Goal: Task Accomplishment & Management: Use online tool/utility

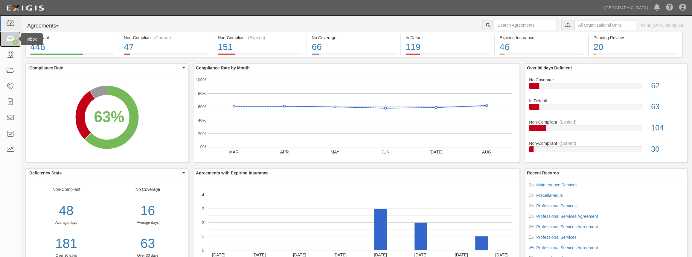
click at [11, 43] on link "3" at bounding box center [10, 39] width 21 height 16
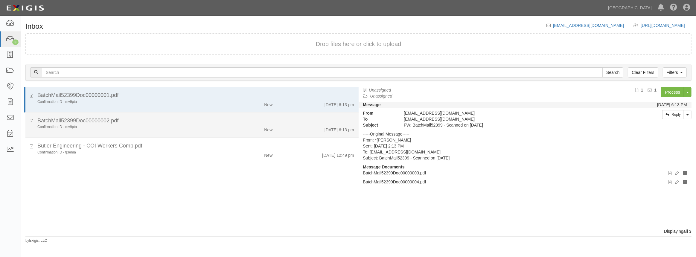
click at [164, 121] on div "BatchMail52399Doc00000002.pdf" at bounding box center [195, 121] width 317 height 8
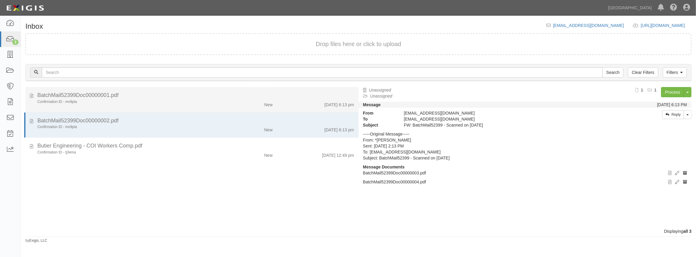
click at [174, 102] on div "Confirmation ID - mv9pta" at bounding box center [127, 101] width 181 height 5
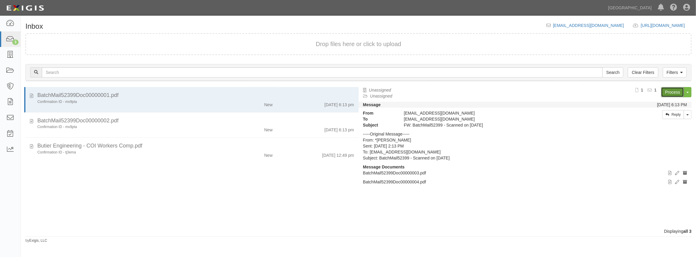
click at [672, 89] on link "Process" at bounding box center [672, 92] width 23 height 10
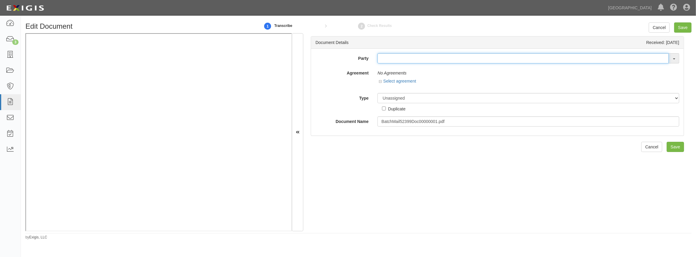
click at [403, 60] on input "text" at bounding box center [523, 58] width 291 height 10
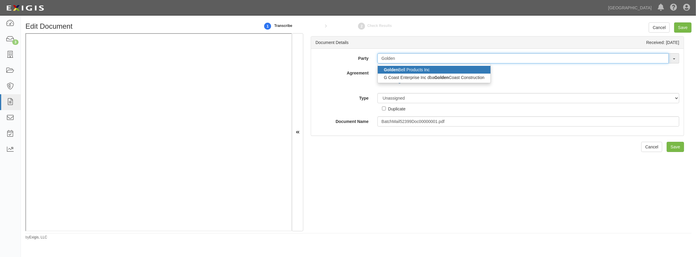
type input "Golden"
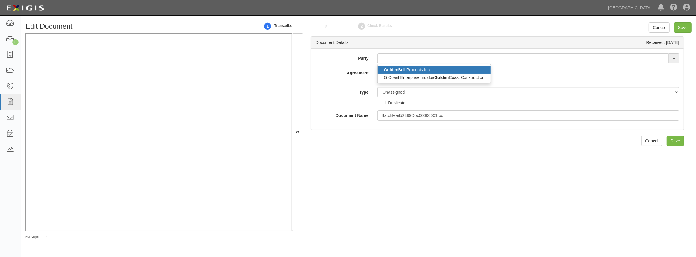
click at [407, 71] on link "Golden Bell Products Inc" at bounding box center [434, 70] width 112 height 8
type input "Golden Bell Products Inc"
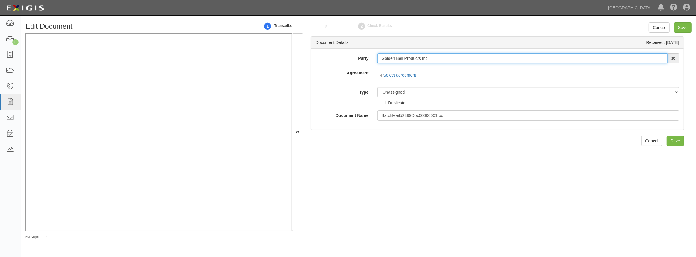
drag, startPoint x: 431, startPoint y: 59, endPoint x: 317, endPoint y: 61, distance: 113.4
click at [317, 61] on div "Party Golden Bell Products Inc Golden Bell Products Inc G Coast Enterprise Inc …" at bounding box center [497, 58] width 373 height 10
click at [398, 56] on input "text" at bounding box center [523, 58] width 291 height 10
paste input "Golden Bell Products Inc"
type input "Golden Bell Products Inc"
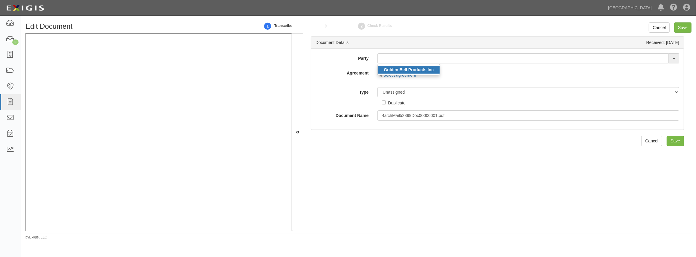
click at [398, 67] on strong "Golden Bell Products Inc" at bounding box center [409, 69] width 50 height 5
type input "Golden Bell Products Inc"
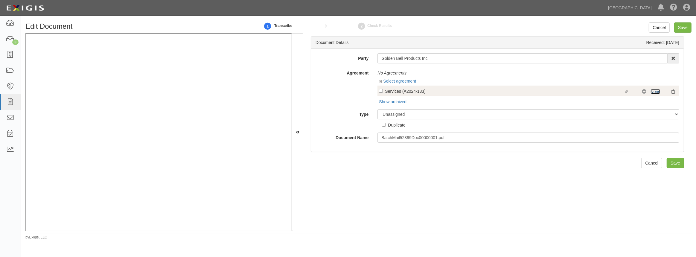
click at [653, 93] on link "None" at bounding box center [656, 91] width 10 height 5
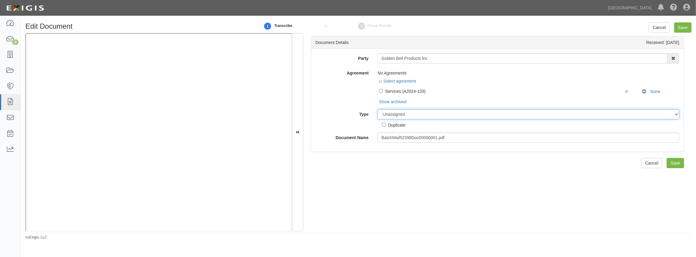
click at [402, 115] on select "Unassigned Binder Cancellation Notice Certificate Contract Endorsement Insuranc…" at bounding box center [529, 114] width 302 height 10
select select "OtherDetail"
click at [378, 109] on select "Unassigned Binder Cancellation Notice Certificate Contract Endorsement Insuranc…" at bounding box center [529, 114] width 302 height 10
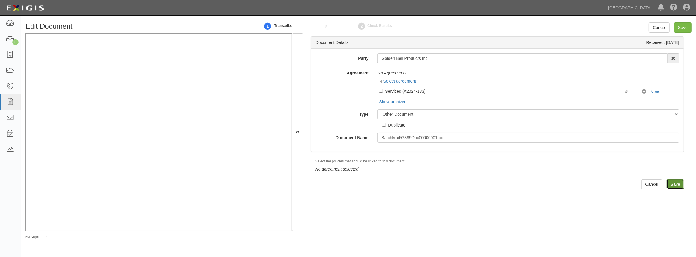
click at [676, 183] on input "Save" at bounding box center [675, 184] width 17 height 10
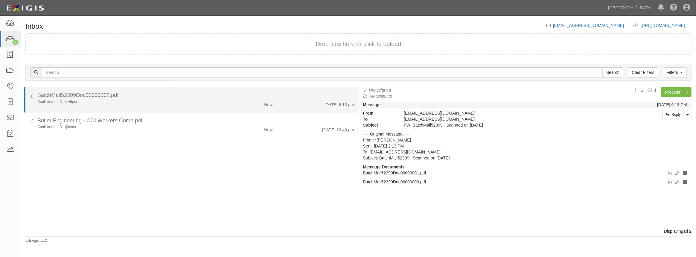
click at [171, 100] on div "Confirmation ID - mv9pta" at bounding box center [127, 101] width 181 height 5
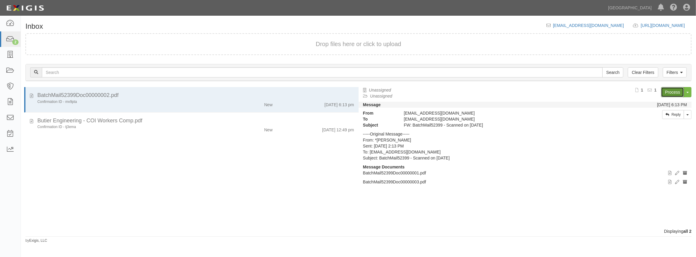
click at [675, 92] on link "Process" at bounding box center [672, 92] width 23 height 10
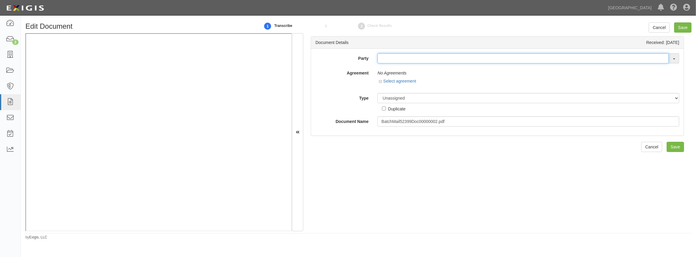
click at [415, 60] on input "text" at bounding box center [523, 58] width 291 height 10
paste input "Golden Bell Products Inc"
type input "Golden Bell Products Inc"
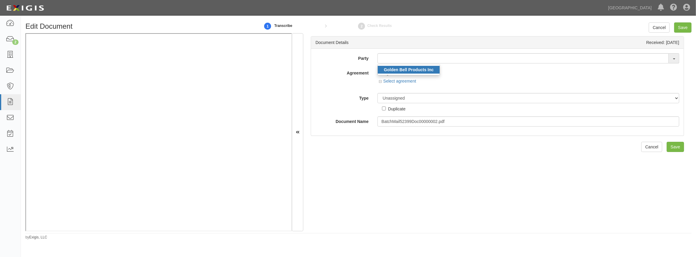
click at [413, 69] on strong "Golden Bell Products Inc" at bounding box center [409, 69] width 50 height 5
type input "Golden Bell Products Inc"
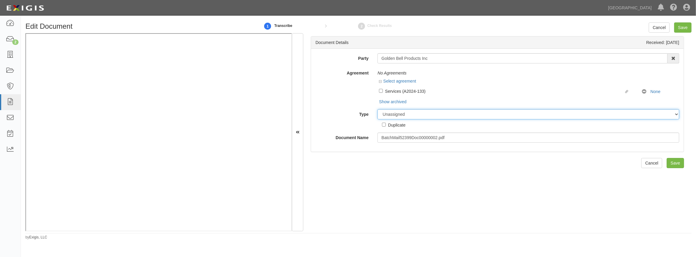
click at [410, 114] on select "Unassigned Binder Cancellation Notice Certificate Contract Endorsement Insuranc…" at bounding box center [529, 114] width 302 height 10
select select "OtherDetail"
click at [378, 109] on select "Unassigned Binder Cancellation Notice Certificate Contract Endorsement Insuranc…" at bounding box center [529, 114] width 302 height 10
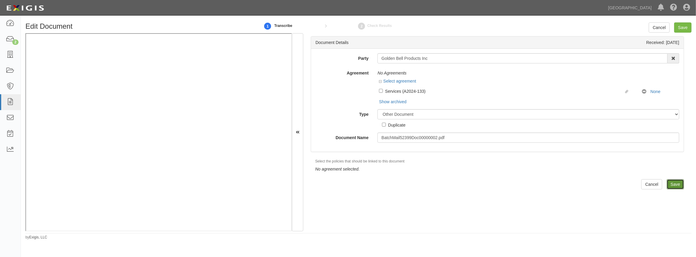
click at [667, 183] on input "Save" at bounding box center [675, 184] width 17 height 10
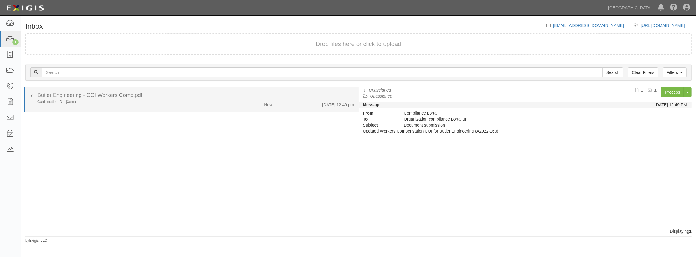
click at [117, 89] on li "Butier Engineering - COI Workers Comp.pdf Confirmation ID - tj3ema New [DATE] 1…" at bounding box center [191, 99] width 335 height 25
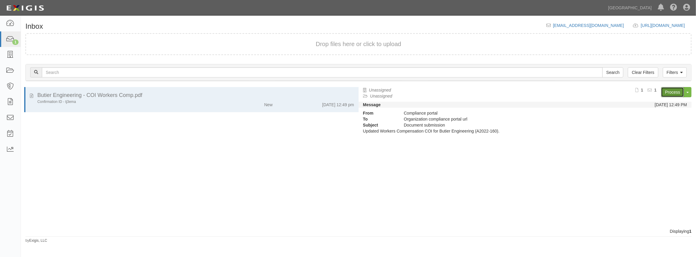
click at [667, 92] on link "Process" at bounding box center [672, 92] width 23 height 10
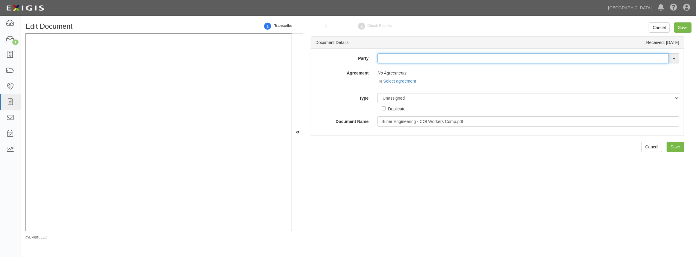
click at [389, 59] on input "text" at bounding box center [523, 58] width 291 height 10
type input "A"
click at [400, 60] on input "ADP" at bounding box center [523, 58] width 291 height 10
type input "A"
type input "Total"
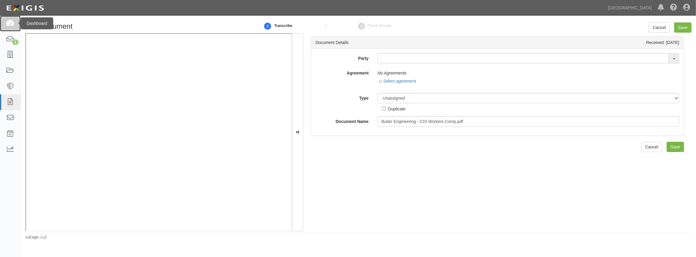
click at [14, 25] on icon at bounding box center [10, 23] width 8 height 7
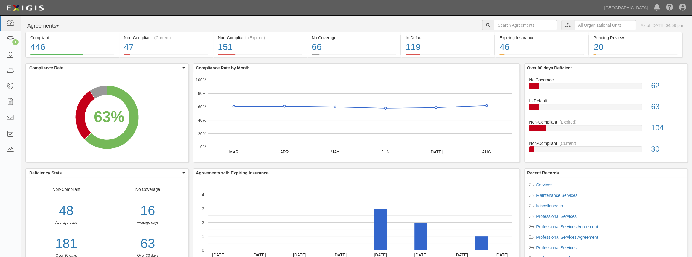
click at [521, 18] on div "Agreements Parties Agreements Coverages City Clerk City Manager Comm. Developme…" at bounding box center [356, 149] width 671 height 267
click at [519, 27] on input "text" at bounding box center [525, 25] width 63 height 10
paste input "ADP TotalSource"
type input "ADP TotalSource"
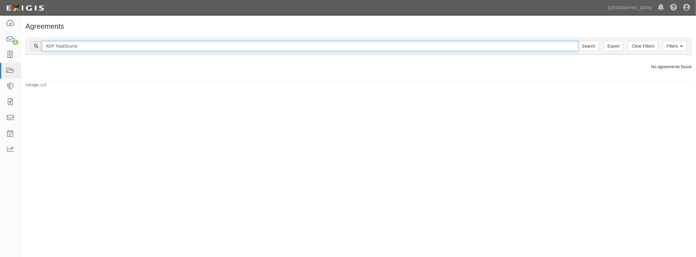
drag, startPoint x: 84, startPoint y: 48, endPoint x: 55, endPoint y: 54, distance: 30.0
click at [55, 54] on div "Filters Clear Filters Export ADP TotalSource Search Filters Compliance Status C…" at bounding box center [358, 46] width 666 height 17
type input "ADP"
click at [578, 41] on input "Search" at bounding box center [588, 46] width 21 height 10
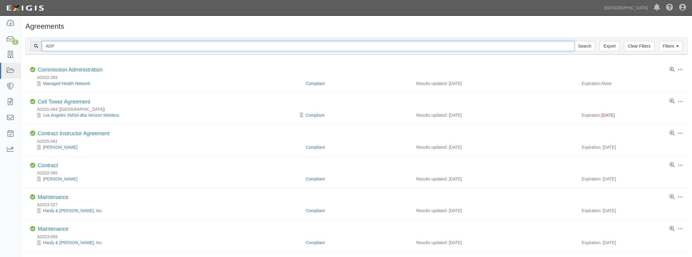
drag, startPoint x: 58, startPoint y: 48, endPoint x: 28, endPoint y: 49, distance: 29.3
click at [28, 49] on div "Filters Clear Filters Export ADP Search Filters" at bounding box center [357, 46] width 662 height 16
paste input "ADP TotalSource"
type input "ADP TotalSource"
click at [574, 41] on input "Search" at bounding box center [584, 46] width 21 height 10
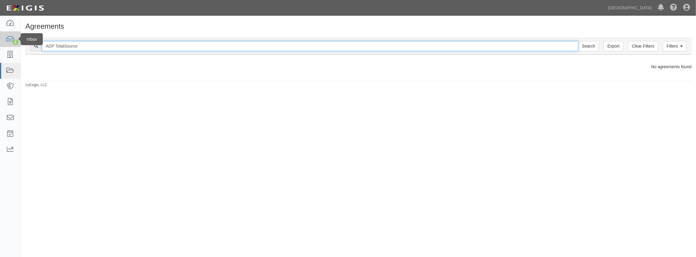
drag, startPoint x: 54, startPoint y: 45, endPoint x: 18, endPoint y: 47, distance: 36.2
click at [18, 47] on body "Toggle navigation Dashboard 1 Inbox Parties Agreements Coverages Documents Mess…" at bounding box center [348, 124] width 696 height 249
type input "TotalSource"
click at [578, 41] on input "Search" at bounding box center [588, 46] width 21 height 10
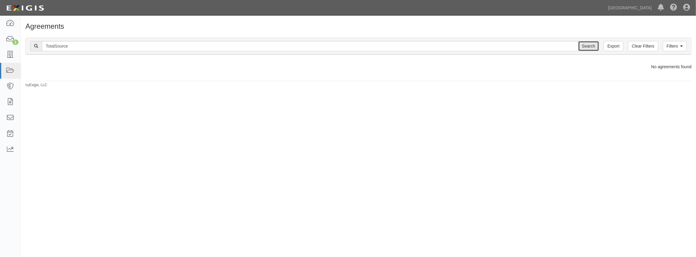
click at [597, 48] on input "Search" at bounding box center [588, 46] width 21 height 10
